Goal: Navigation & Orientation: Go to known website

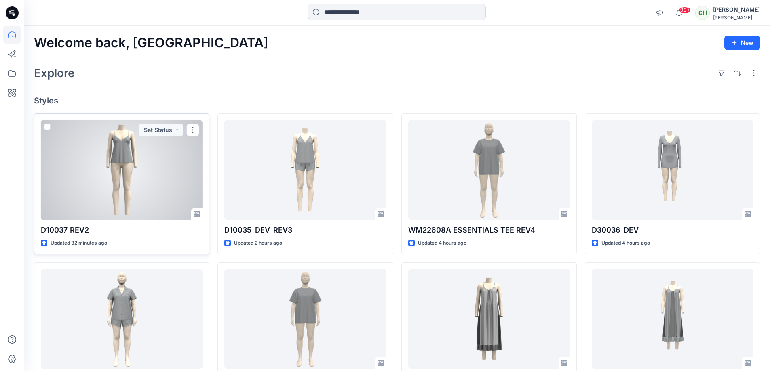
click at [74, 179] on div at bounding box center [122, 170] width 162 height 100
